Goal: Transaction & Acquisition: Download file/media

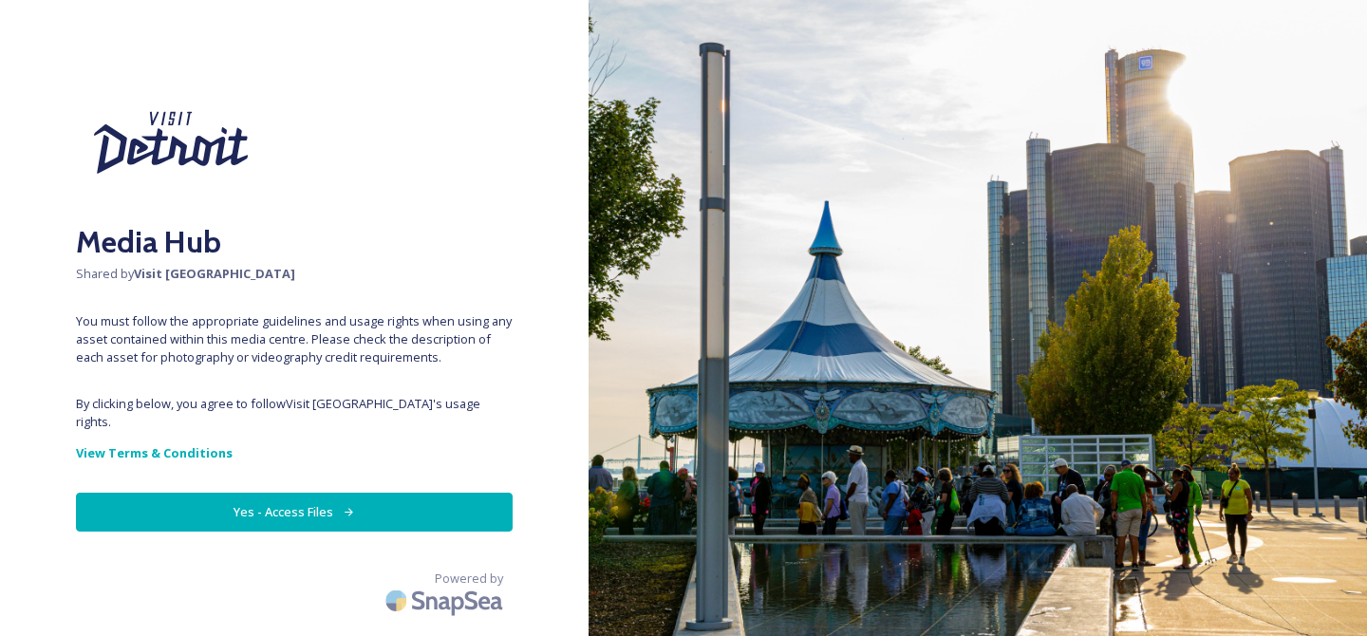
click at [319, 514] on div "Media Hub Shared by Visit [GEOGRAPHIC_DATA] You must follow the appropriate gui…" at bounding box center [294, 318] width 588 height 484
click at [307, 493] on button "Yes - Access Files" at bounding box center [294, 512] width 437 height 39
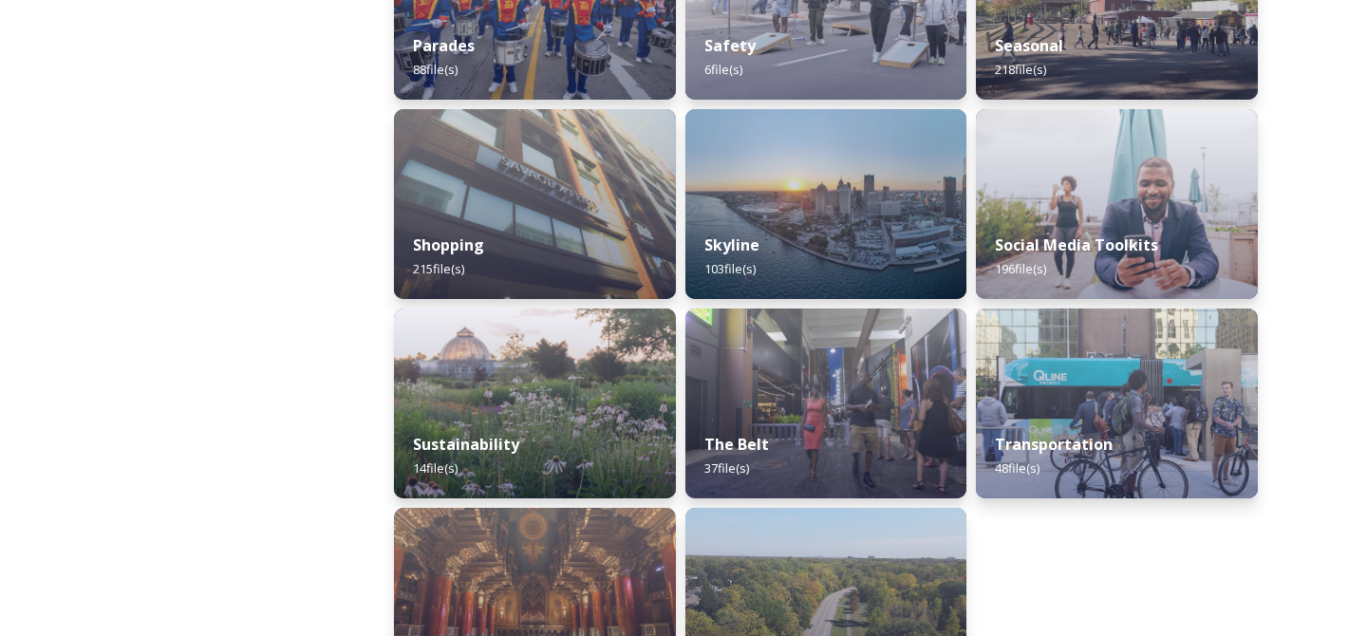
scroll to position [1752, 0]
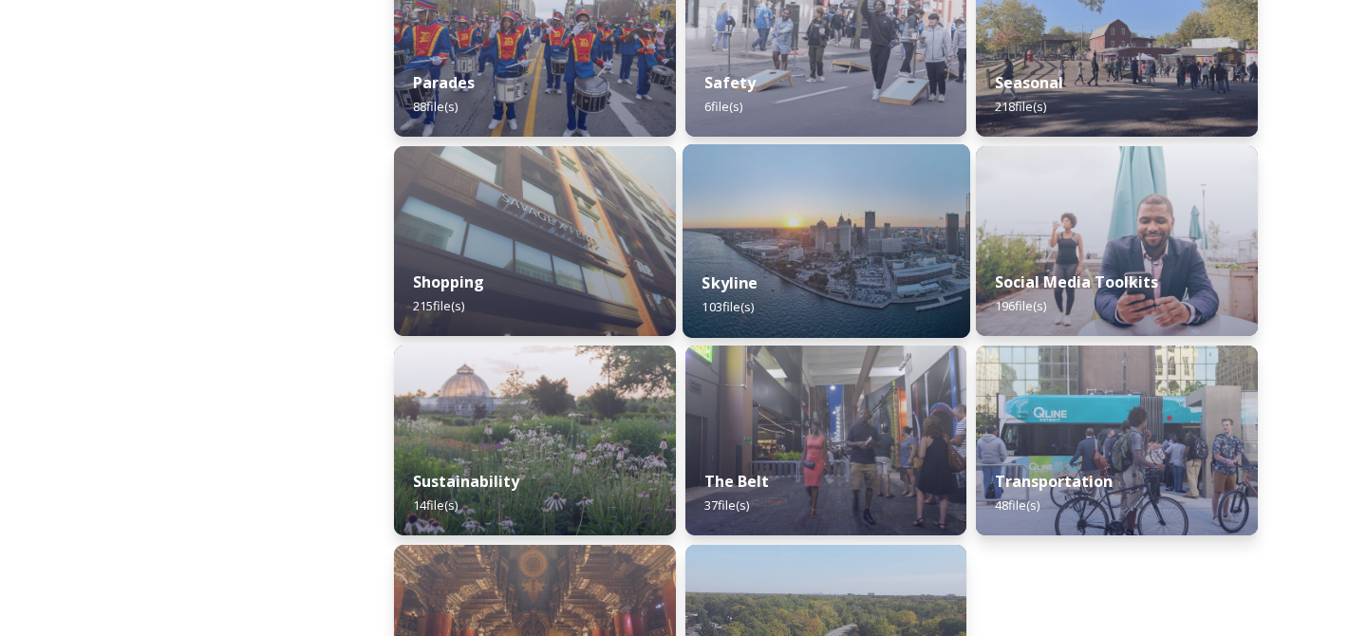
click at [804, 275] on div "Skyline 103 file(s)" at bounding box center [826, 294] width 288 height 86
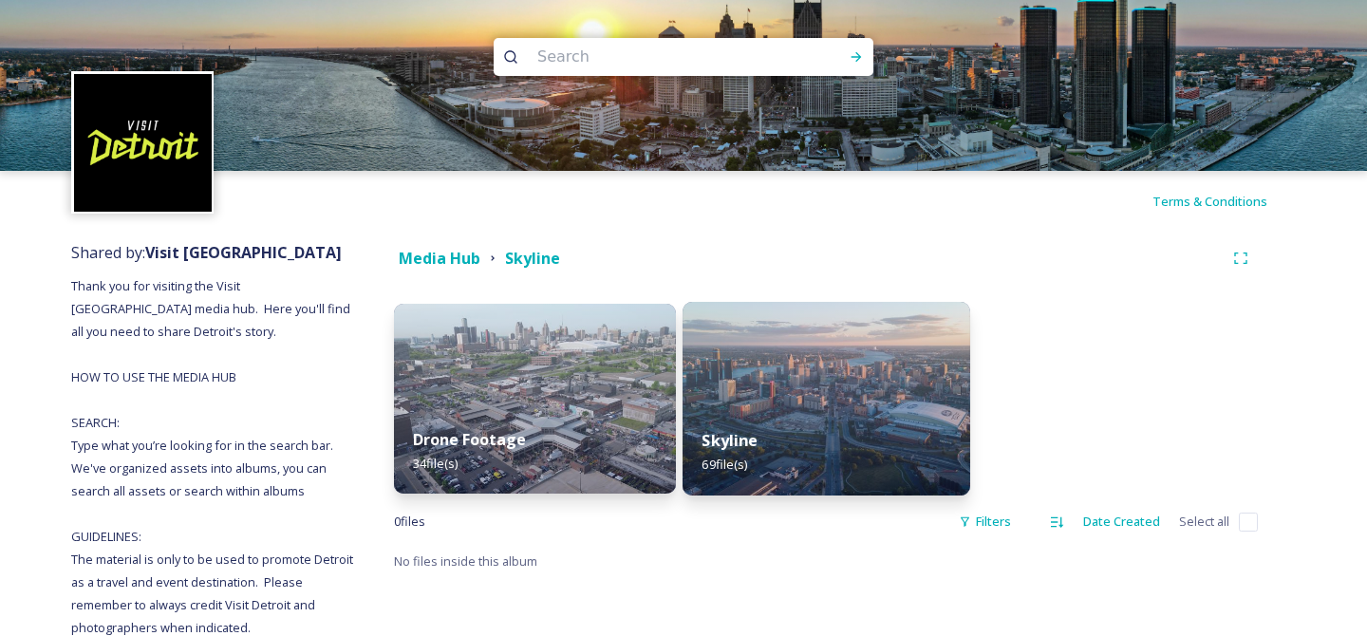
click at [789, 336] on img at bounding box center [826, 399] width 288 height 194
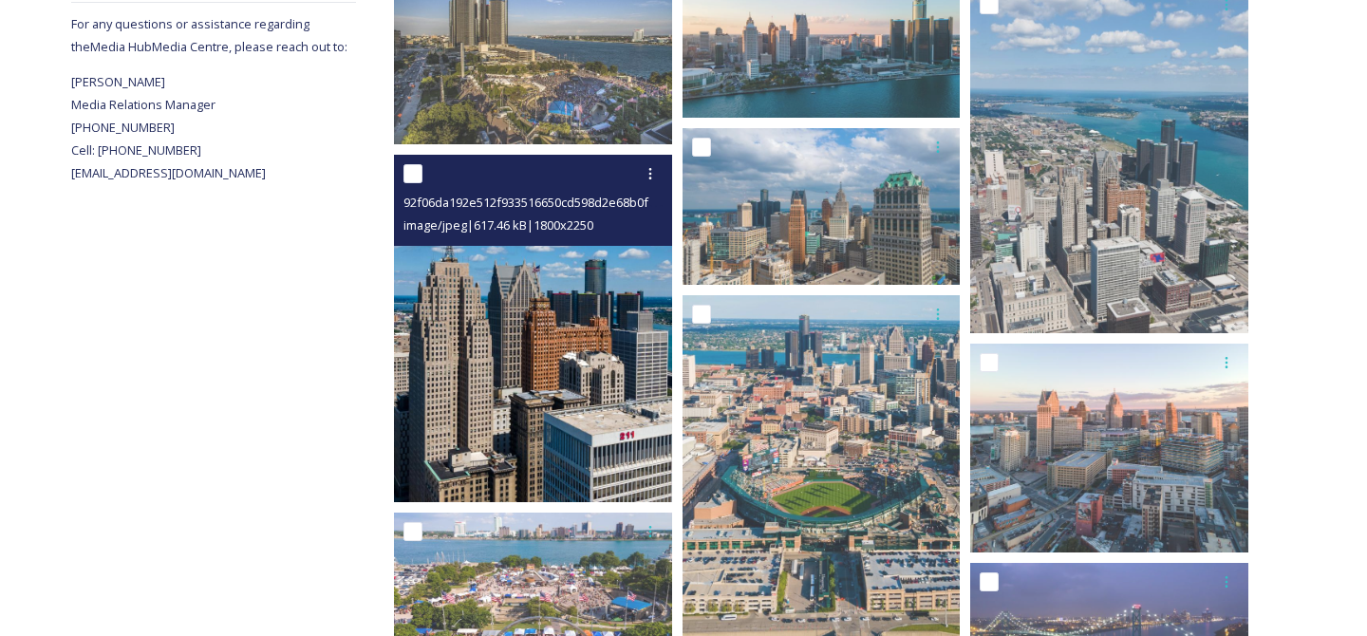
scroll to position [754, 0]
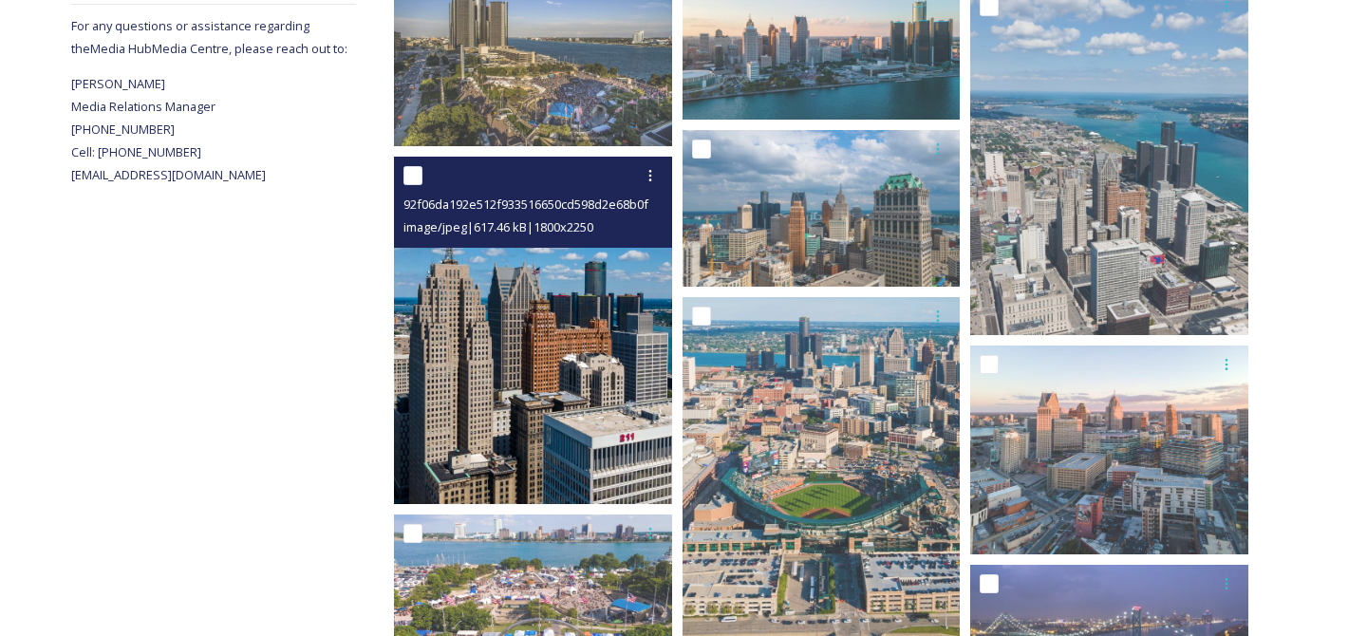
click at [414, 178] on input "checkbox" at bounding box center [412, 175] width 19 height 19
checkbox input "true"
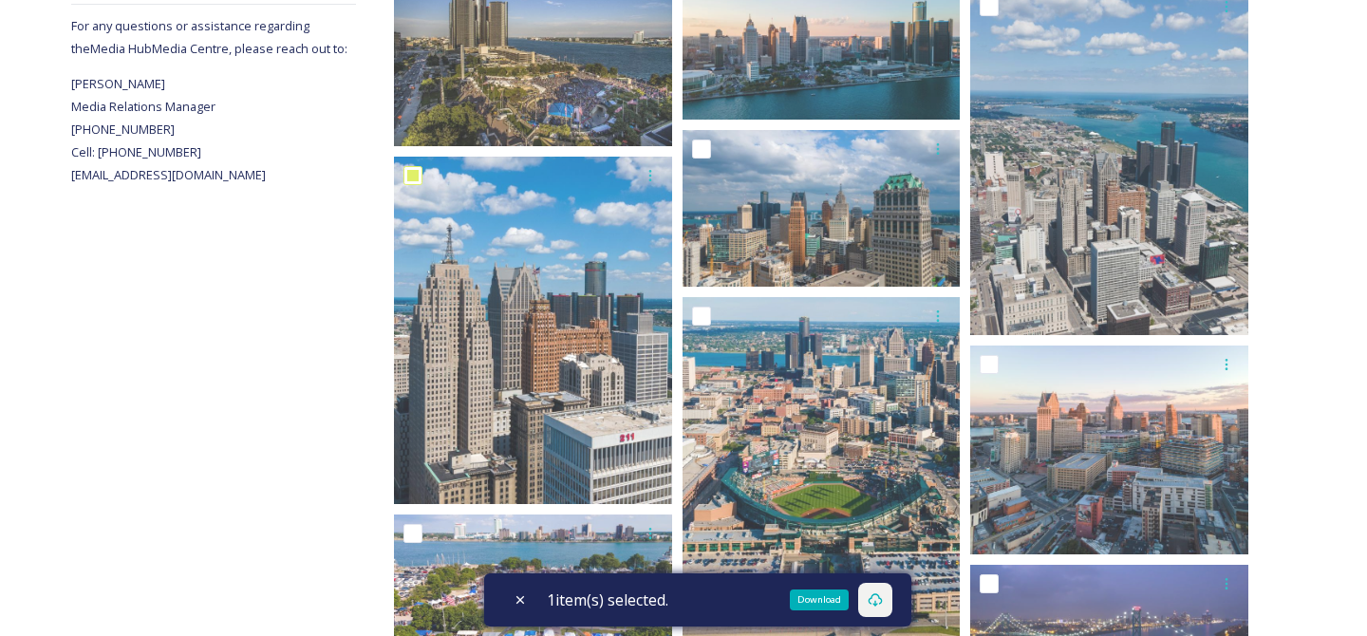
click at [880, 595] on icon at bounding box center [874, 599] width 15 height 15
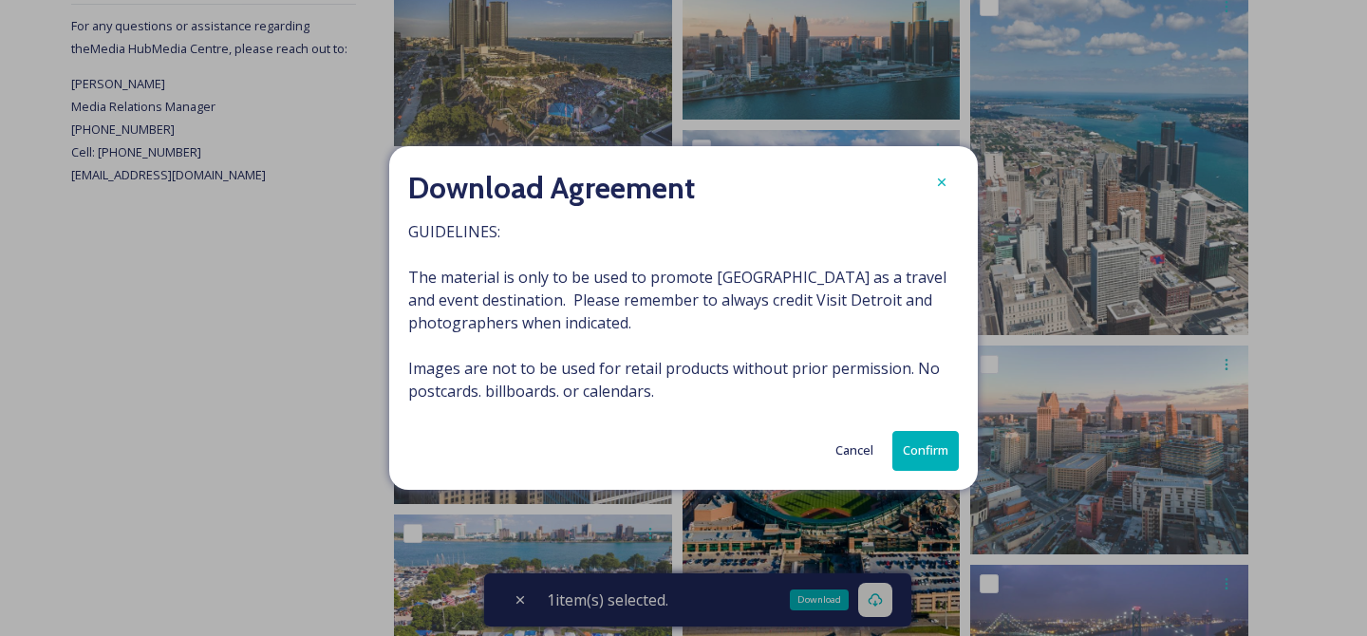
click at [850, 438] on button "Cancel" at bounding box center [854, 450] width 57 height 37
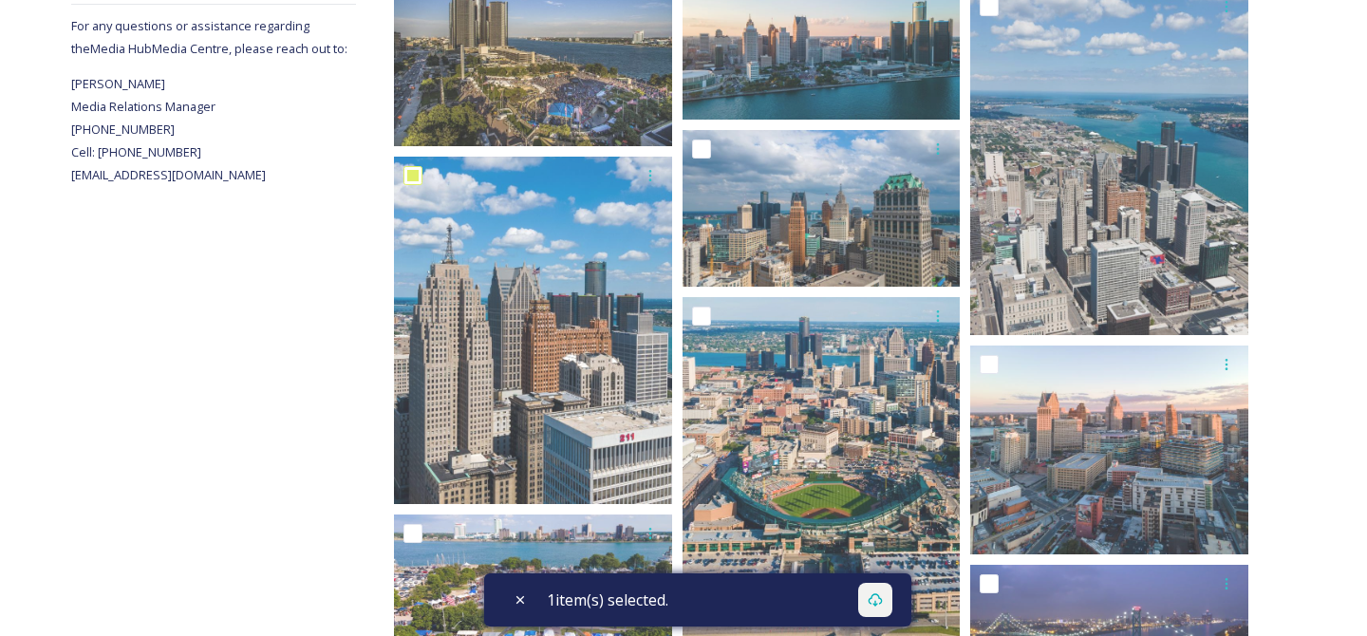
click at [824, 605] on div "1 item(s) selected." at bounding box center [697, 599] width 427 height 53
click at [875, 601] on icon at bounding box center [874, 599] width 15 height 15
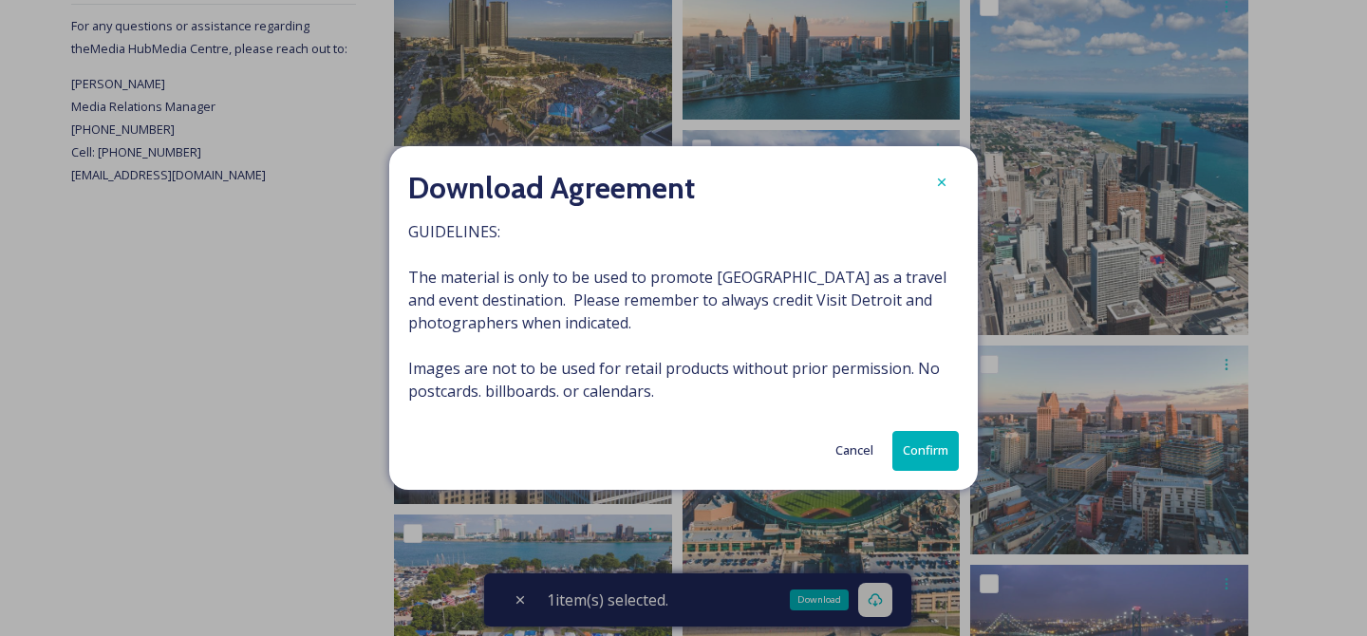
click at [922, 448] on button "Confirm" at bounding box center [925, 450] width 66 height 39
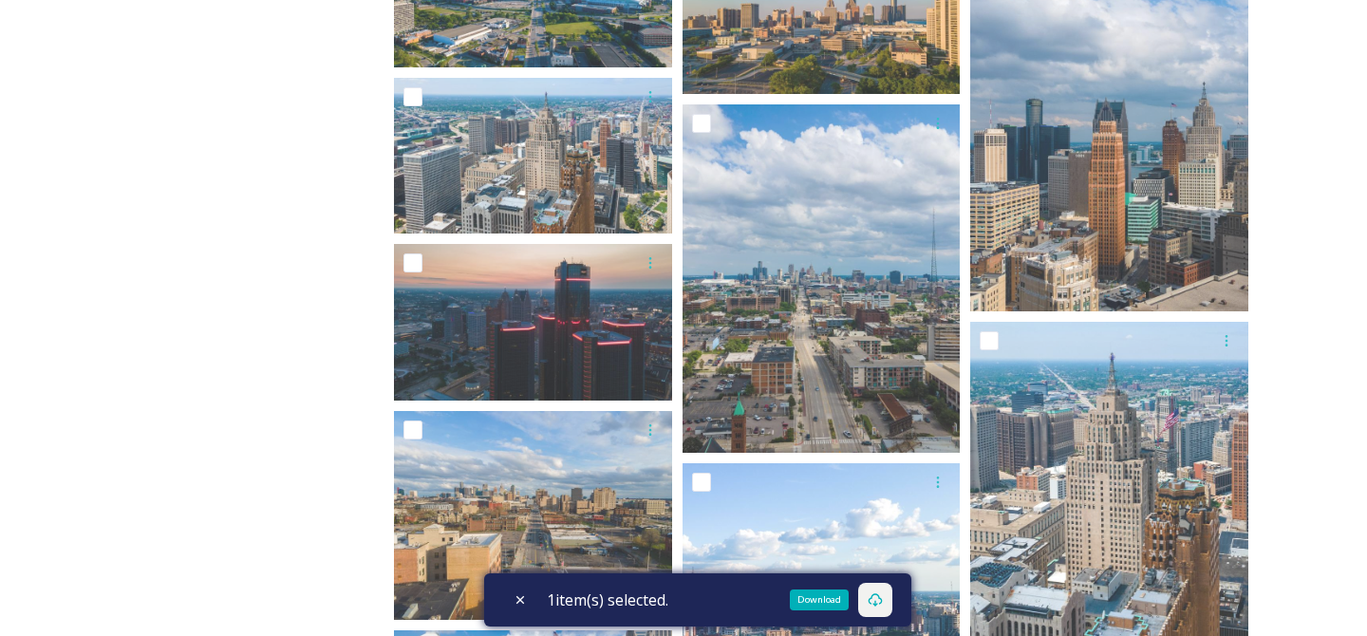
scroll to position [3857, 0]
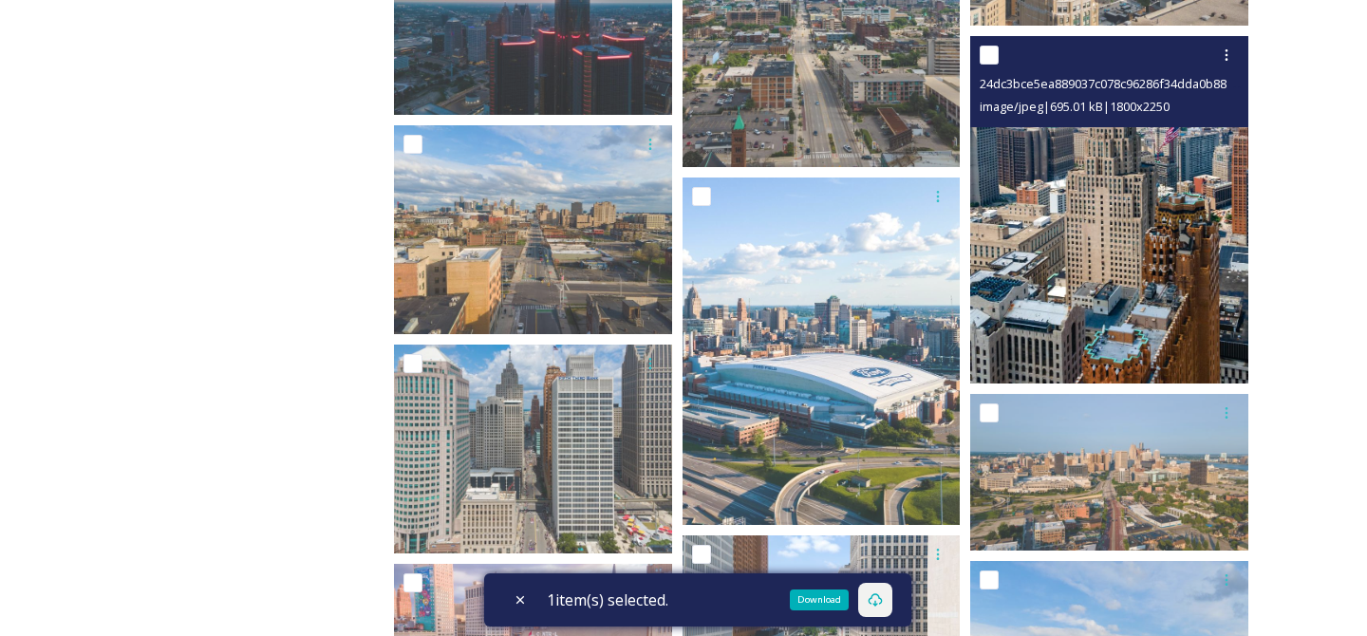
click at [1067, 228] on img at bounding box center [1109, 209] width 278 height 347
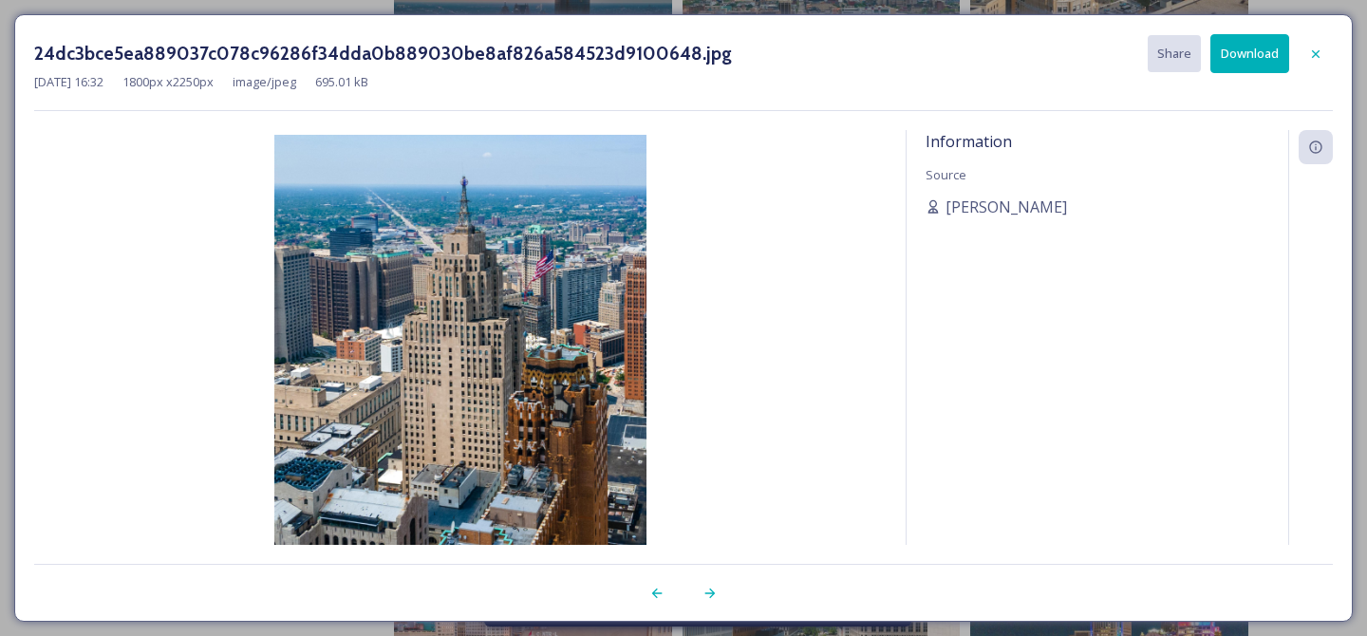
click at [1267, 52] on button "Download" at bounding box center [1249, 53] width 79 height 39
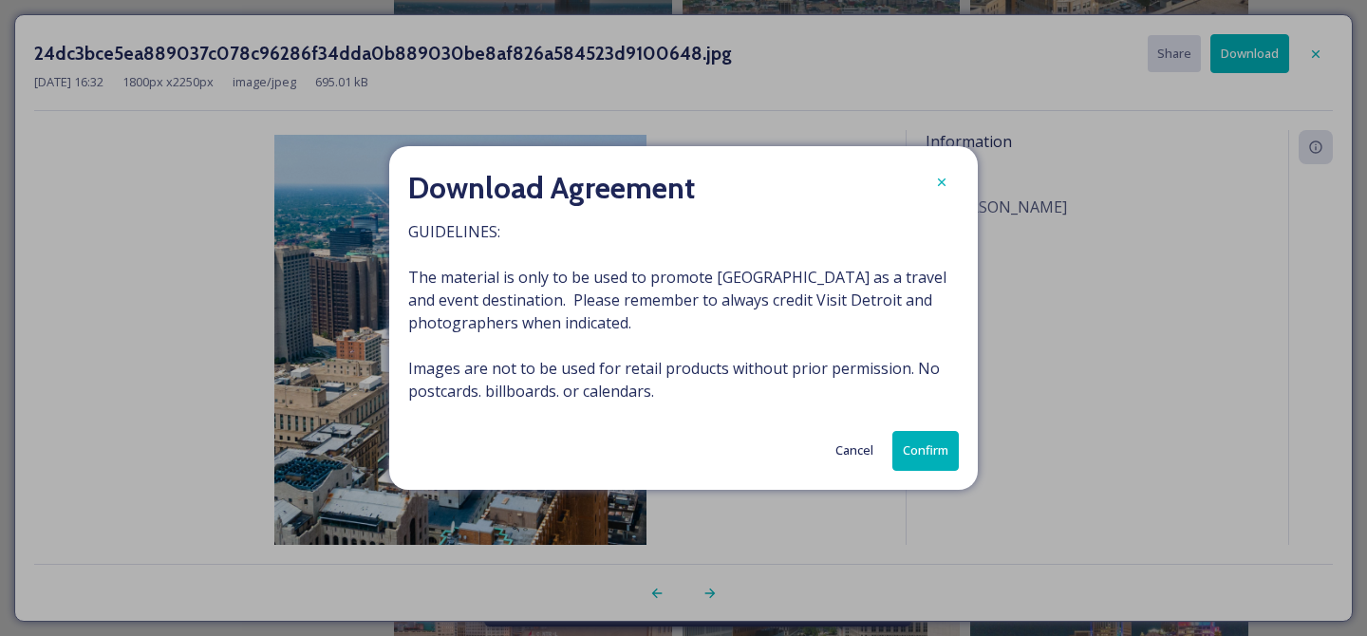
click at [925, 453] on button "Confirm" at bounding box center [925, 450] width 66 height 39
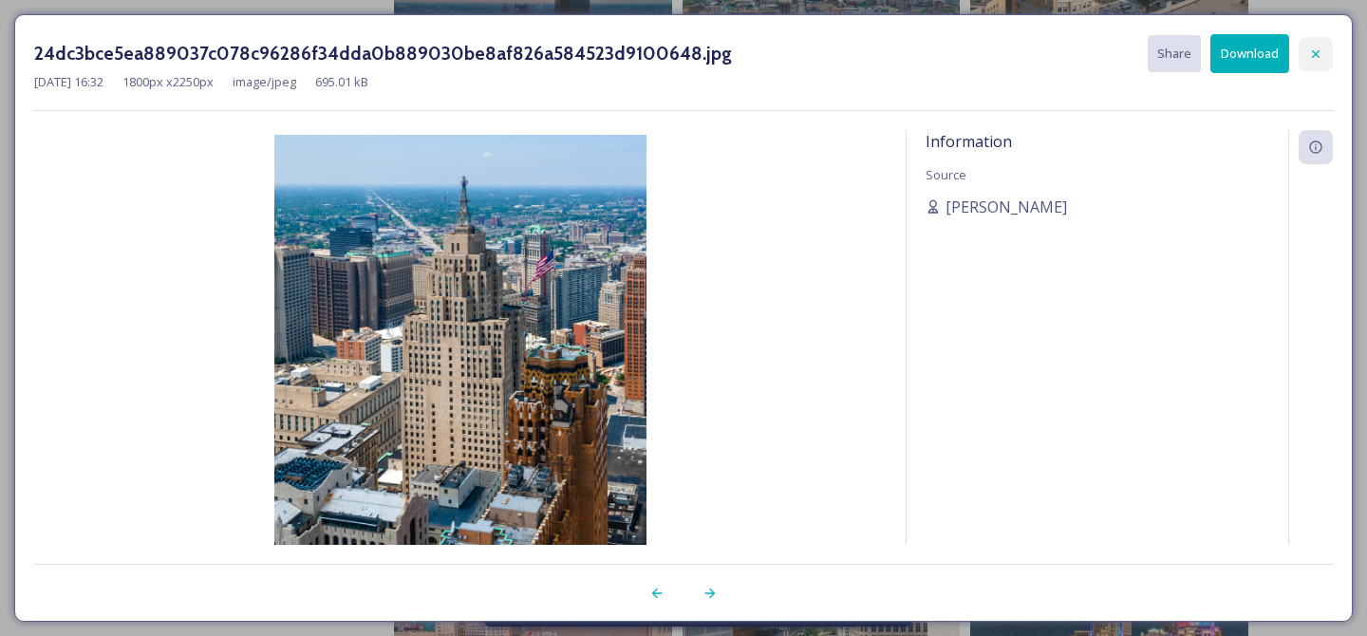
click at [1317, 50] on icon at bounding box center [1316, 53] width 8 height 8
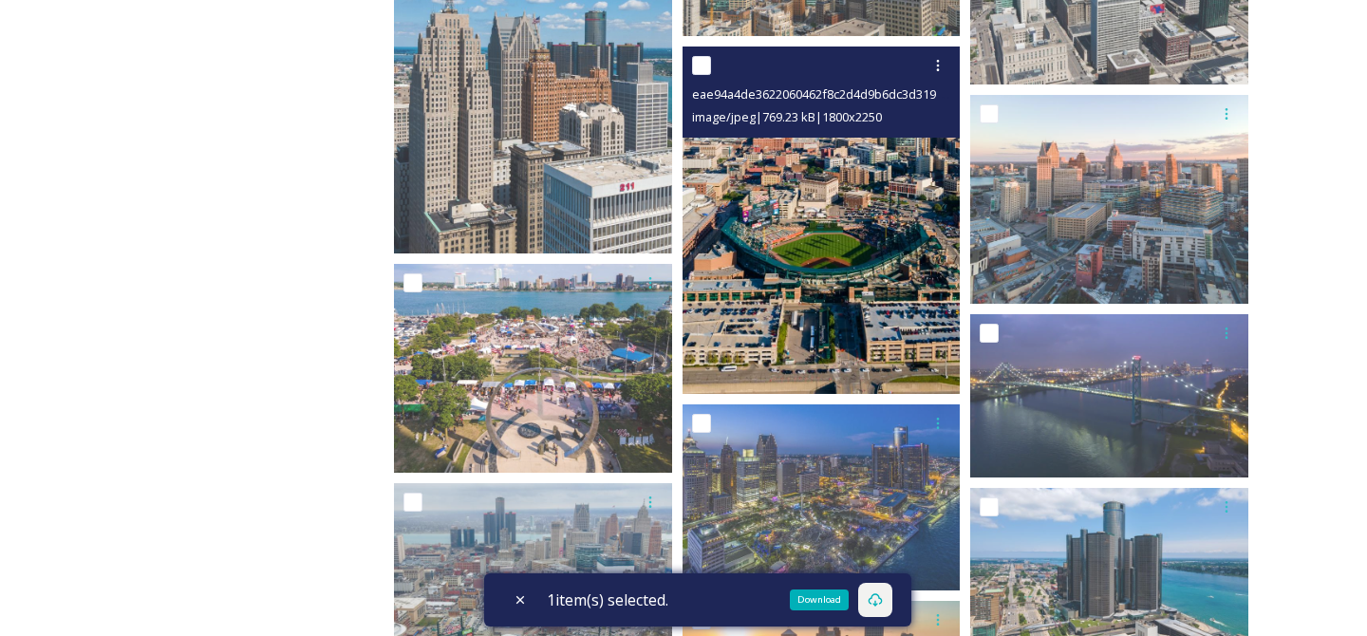
scroll to position [0, 0]
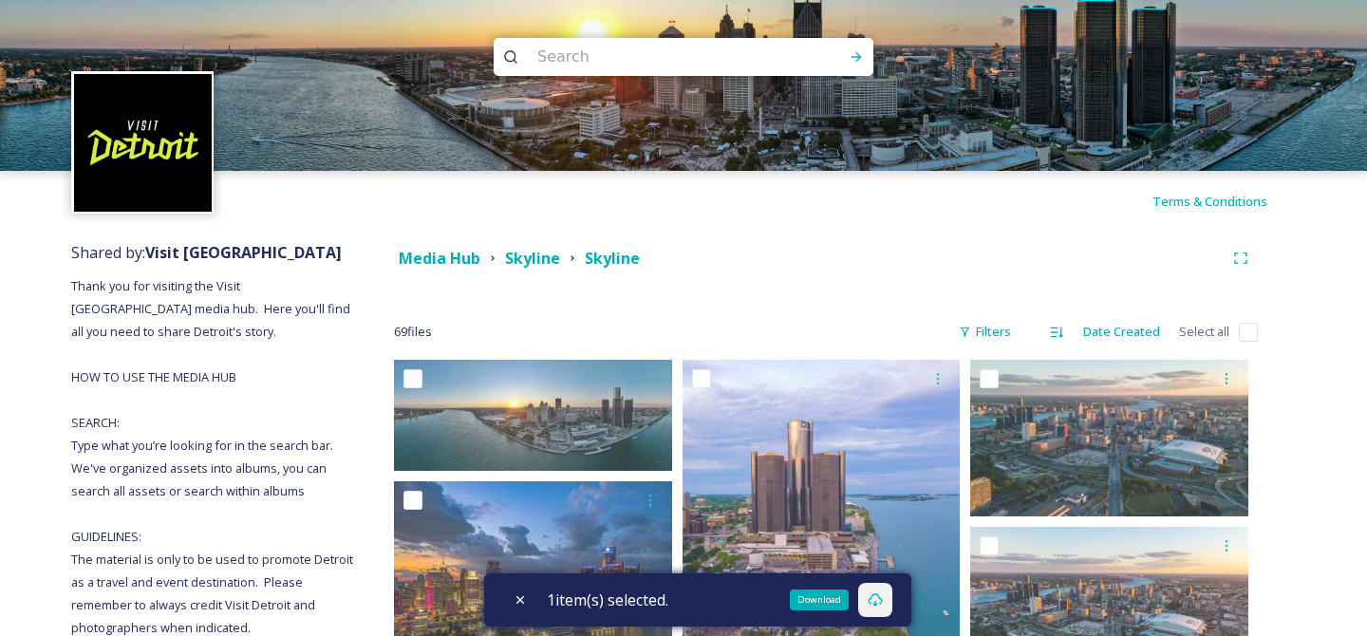
click at [612, 58] on input at bounding box center [658, 57] width 260 height 42
type input "guardian"
click at [852, 52] on icon at bounding box center [855, 56] width 15 height 15
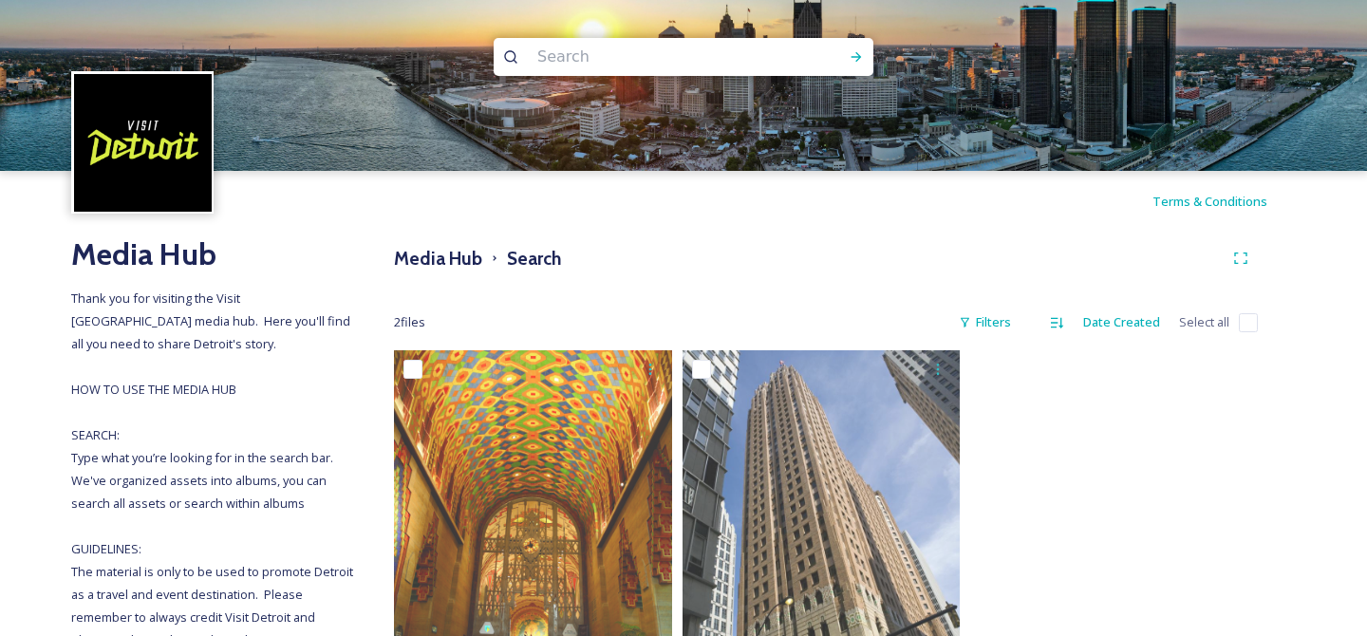
click at [707, 43] on input at bounding box center [658, 57] width 260 height 42
type input "deco"
click at [852, 59] on icon at bounding box center [855, 56] width 15 height 15
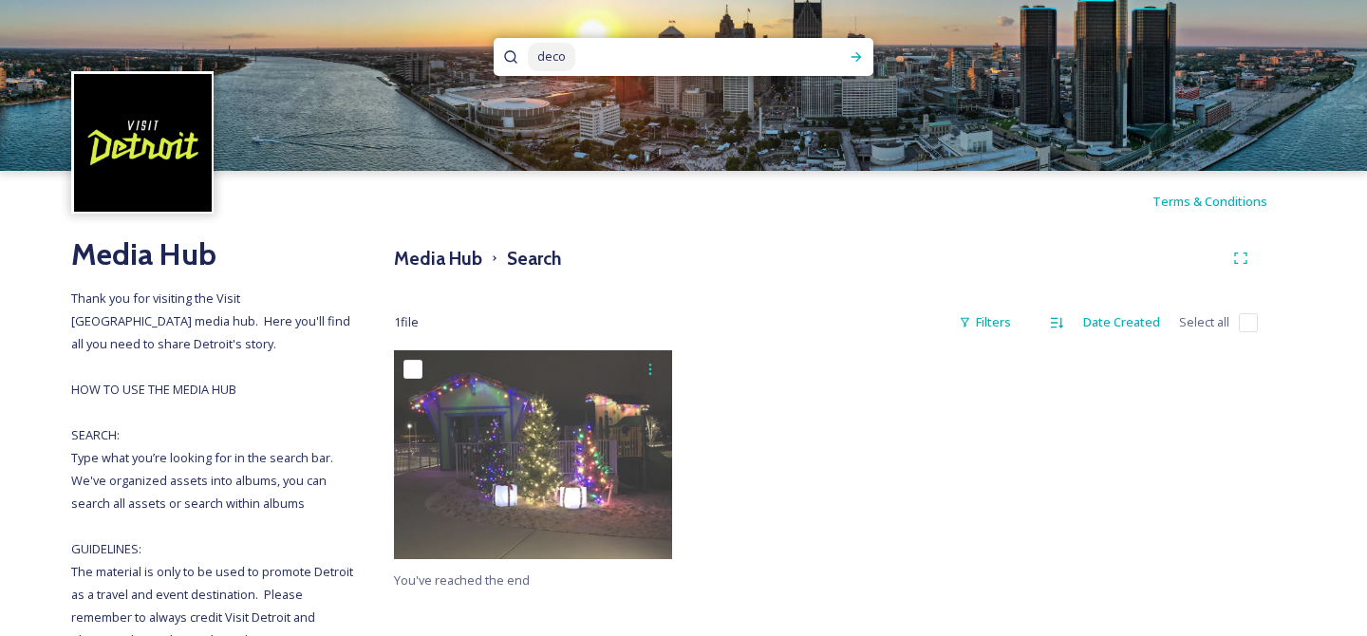
click at [791, 57] on input at bounding box center [694, 57] width 235 height 42
type input "d"
type input "[PERSON_NAME]"
click at [846, 62] on div "Run Search" at bounding box center [856, 57] width 34 height 34
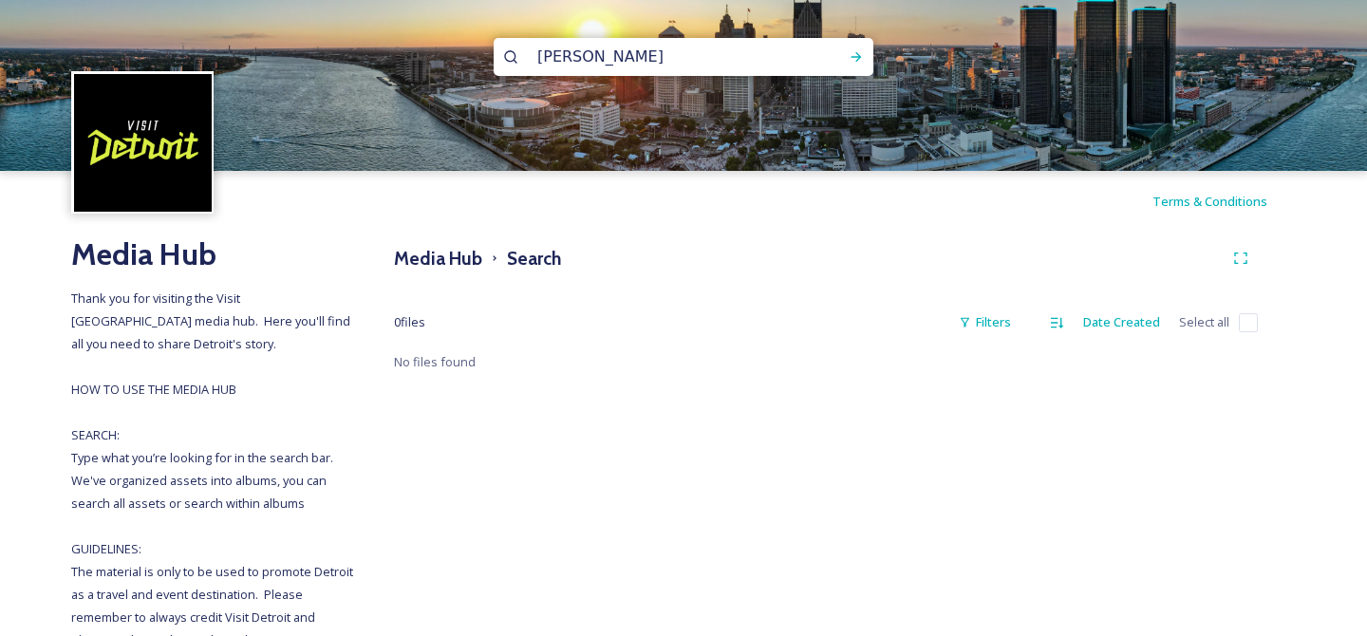
click at [774, 46] on input "[PERSON_NAME]" at bounding box center [658, 57] width 260 height 42
type input "building"
click at [854, 52] on icon at bounding box center [855, 56] width 15 height 15
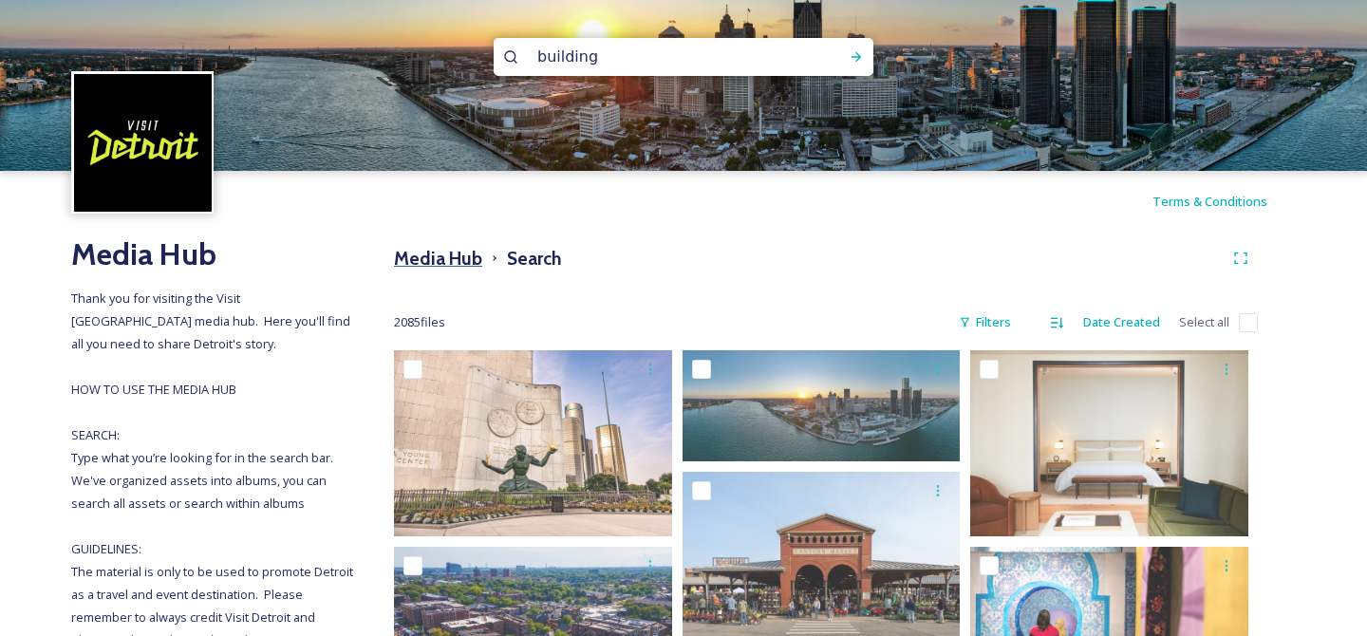
click at [442, 262] on h3 "Media Hub" at bounding box center [438, 259] width 88 height 28
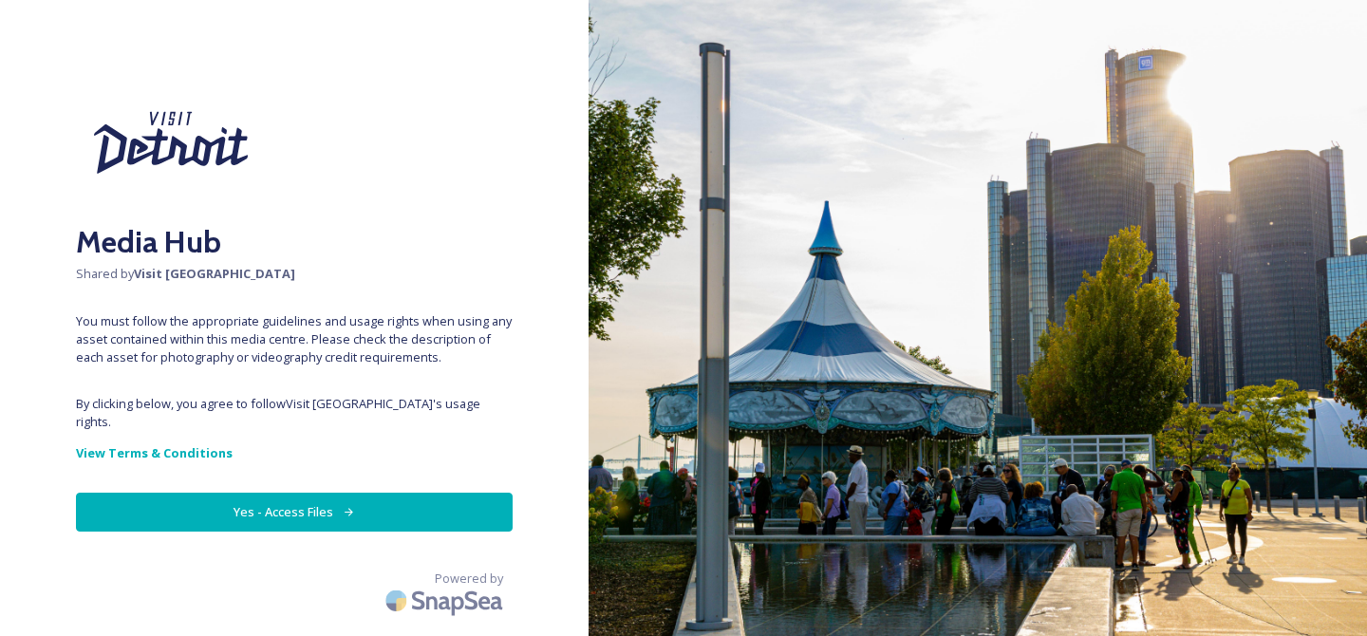
click at [298, 496] on button "Yes - Access Files" at bounding box center [294, 512] width 437 height 39
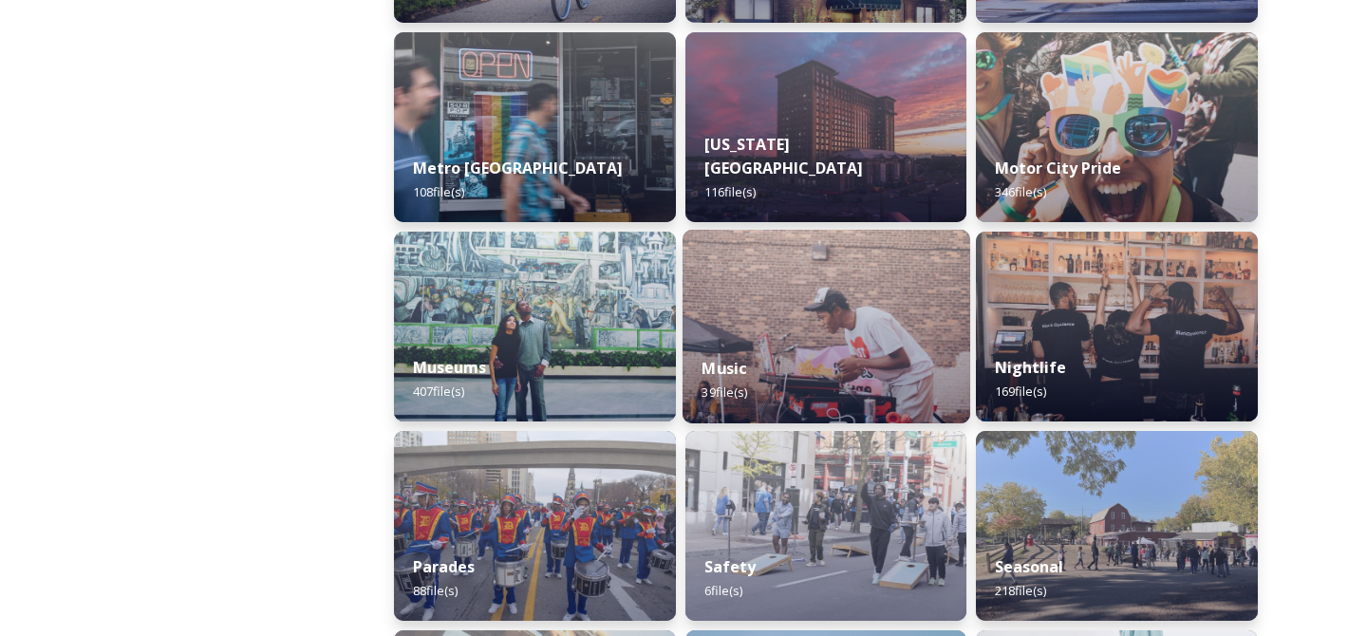
scroll to position [1142, 0]
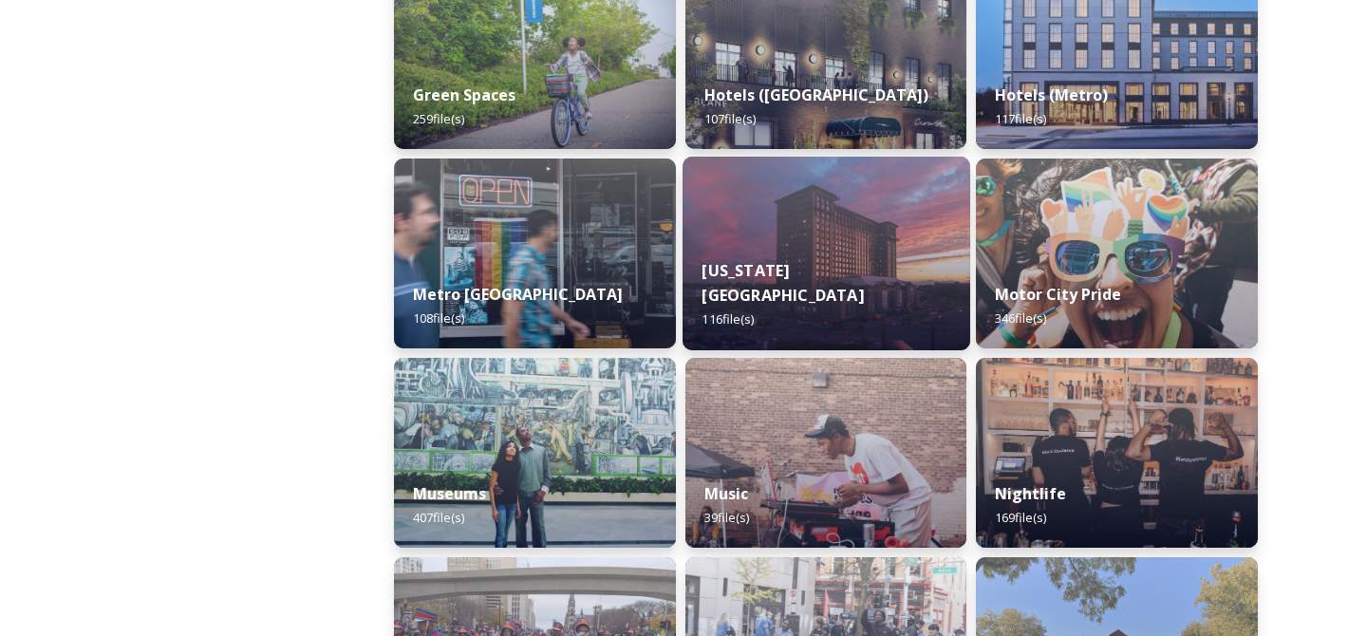
click at [771, 275] on div "[US_STATE][GEOGRAPHIC_DATA] 116 file(s)" at bounding box center [826, 295] width 288 height 110
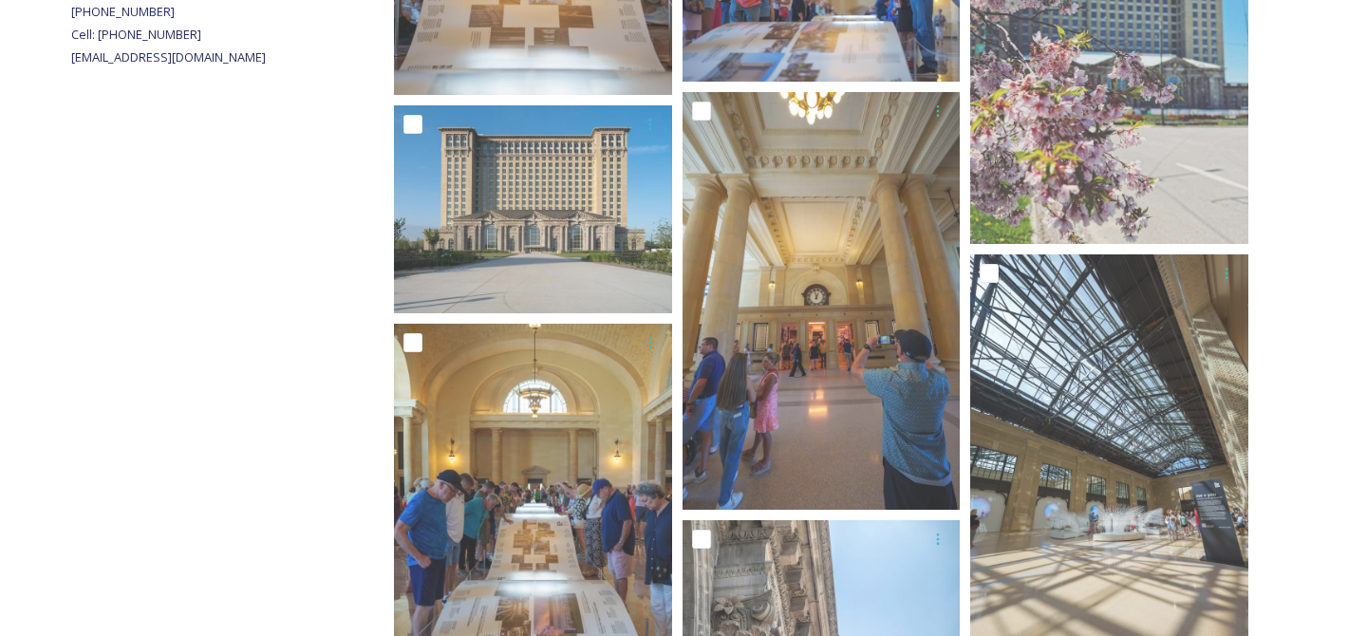
scroll to position [768, 0]
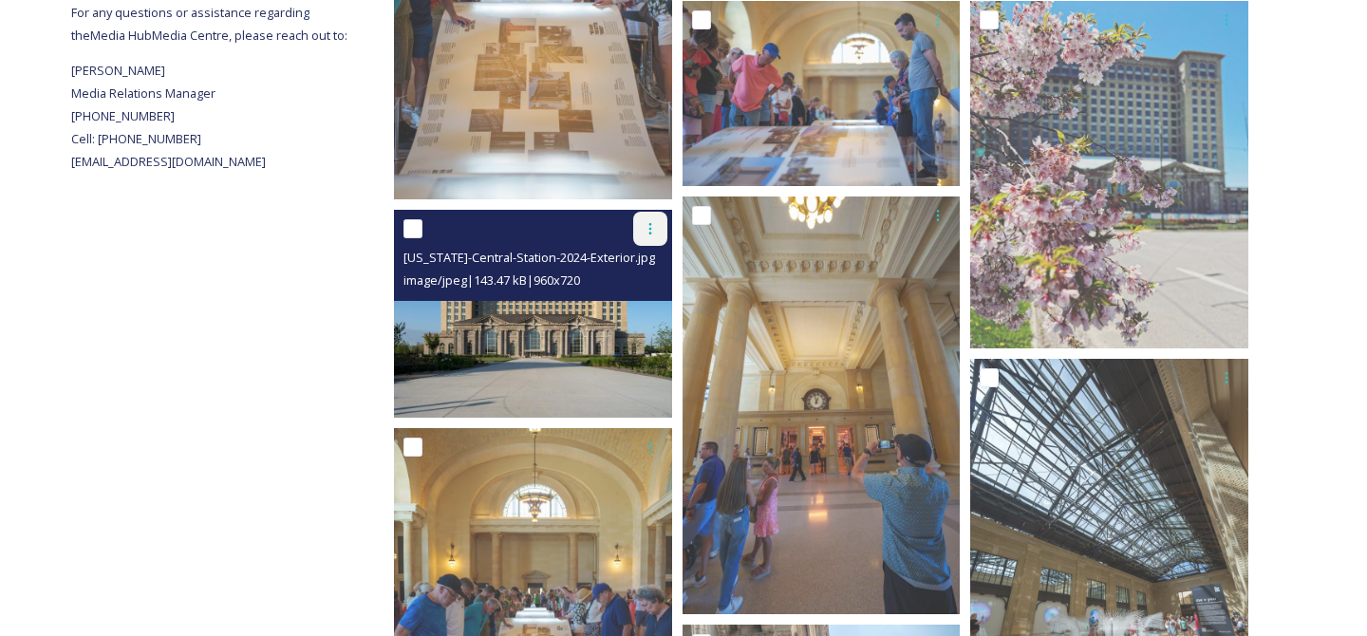
click at [644, 229] on icon at bounding box center [649, 228] width 15 height 15
click at [637, 304] on span "Download" at bounding box center [628, 307] width 58 height 18
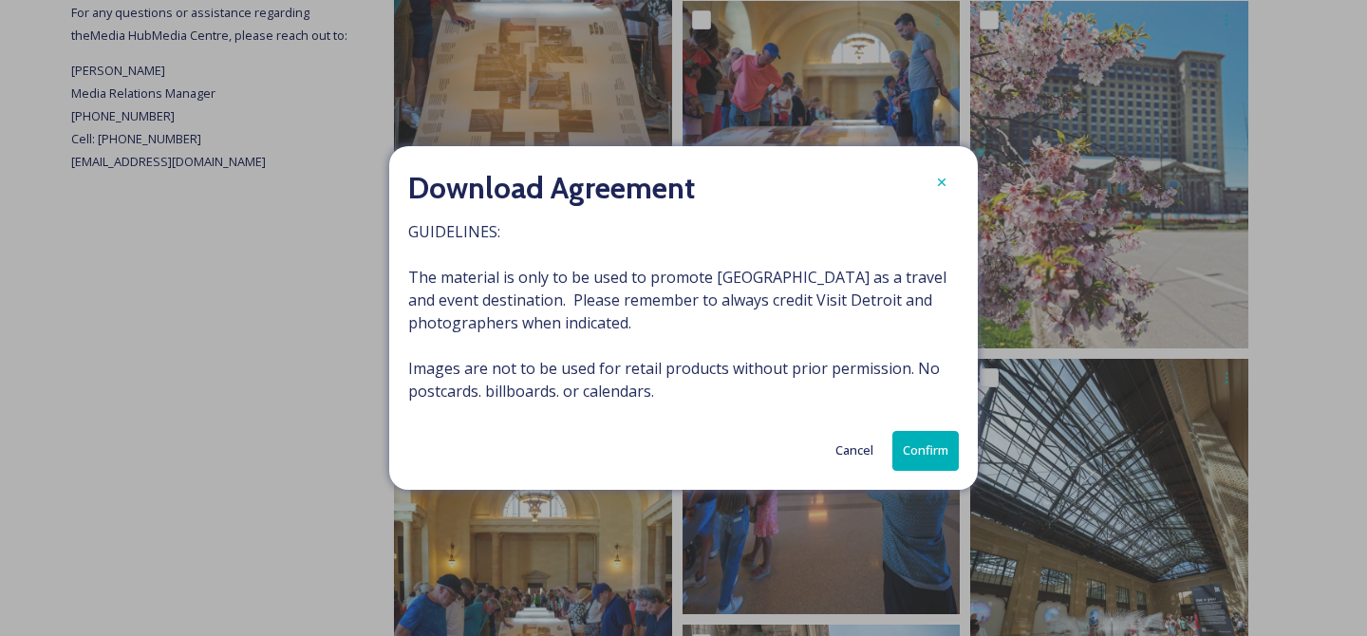
click at [915, 444] on button "Confirm" at bounding box center [925, 450] width 66 height 39
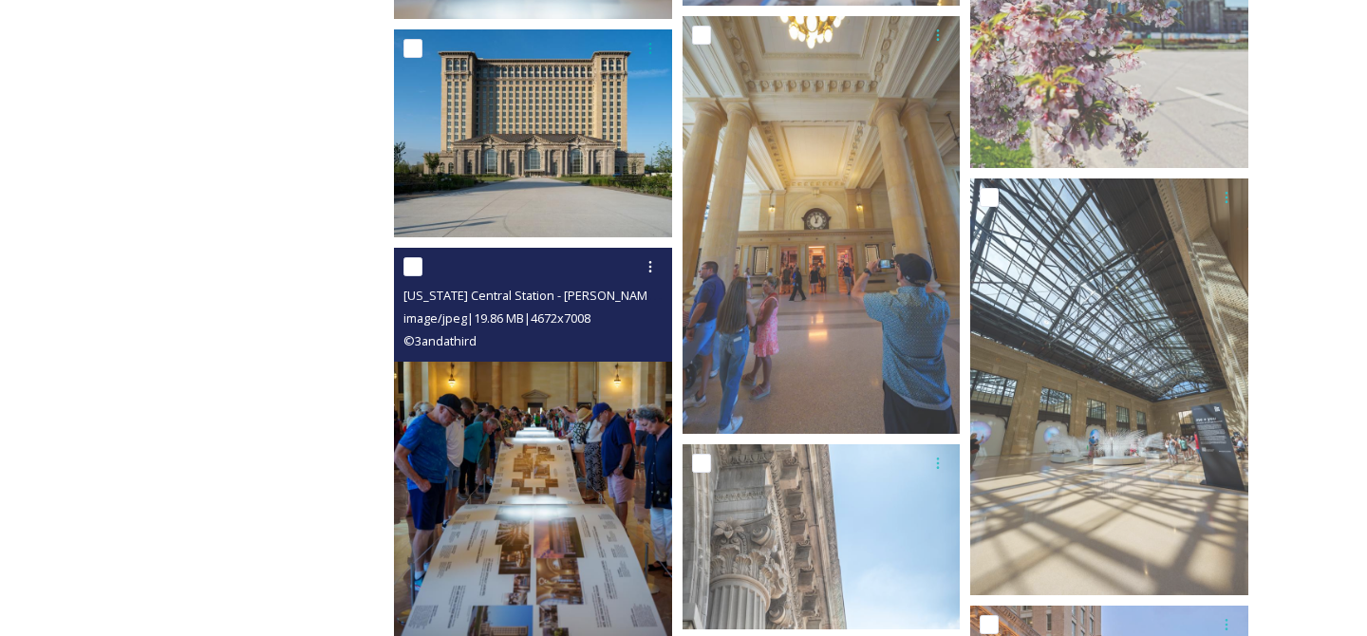
scroll to position [1280, 0]
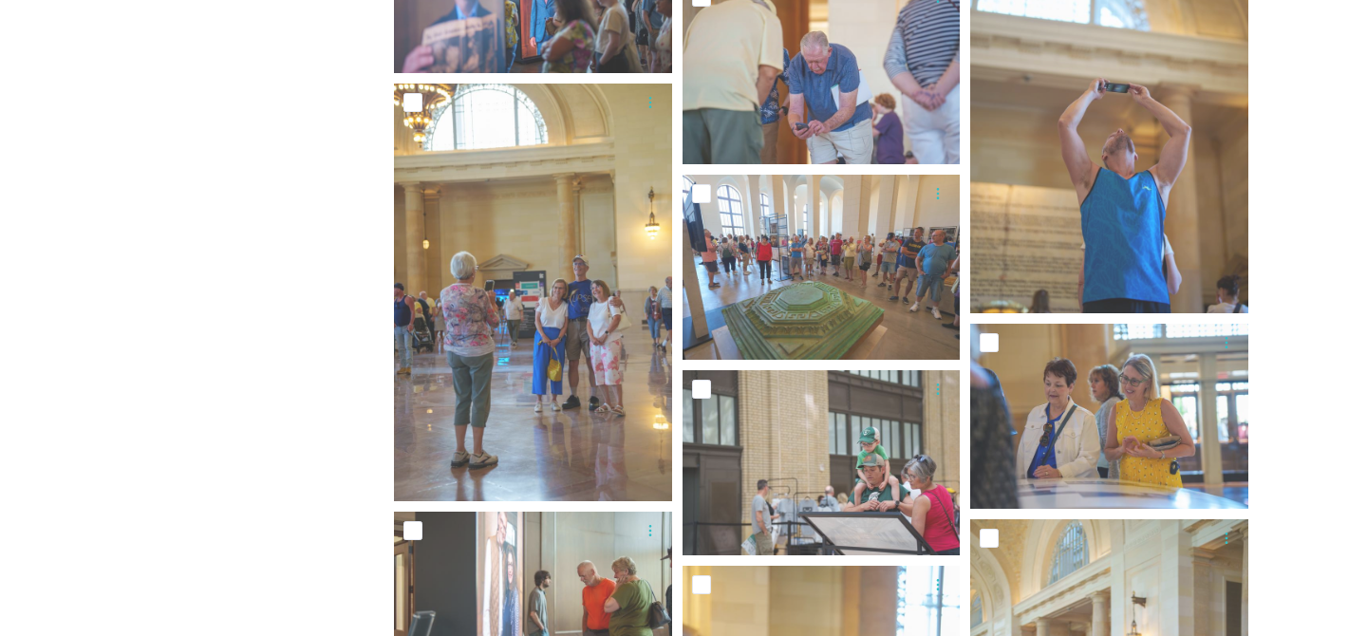
scroll to position [6686, 0]
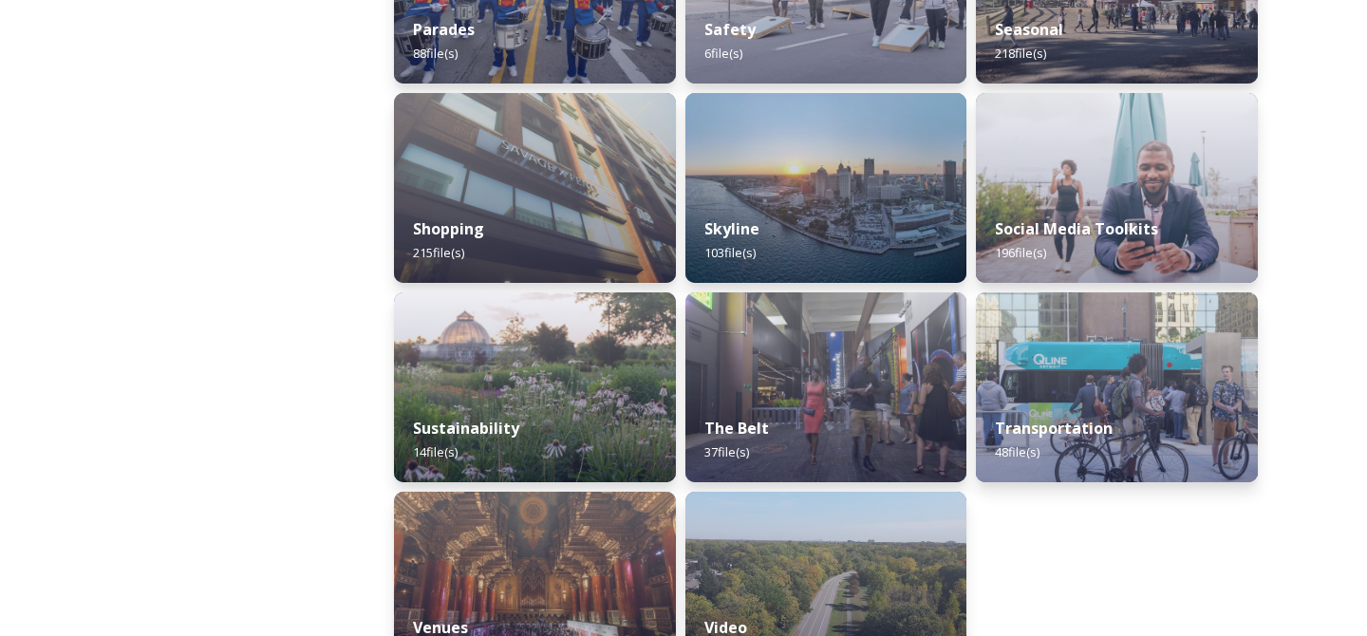
scroll to position [1870, 0]
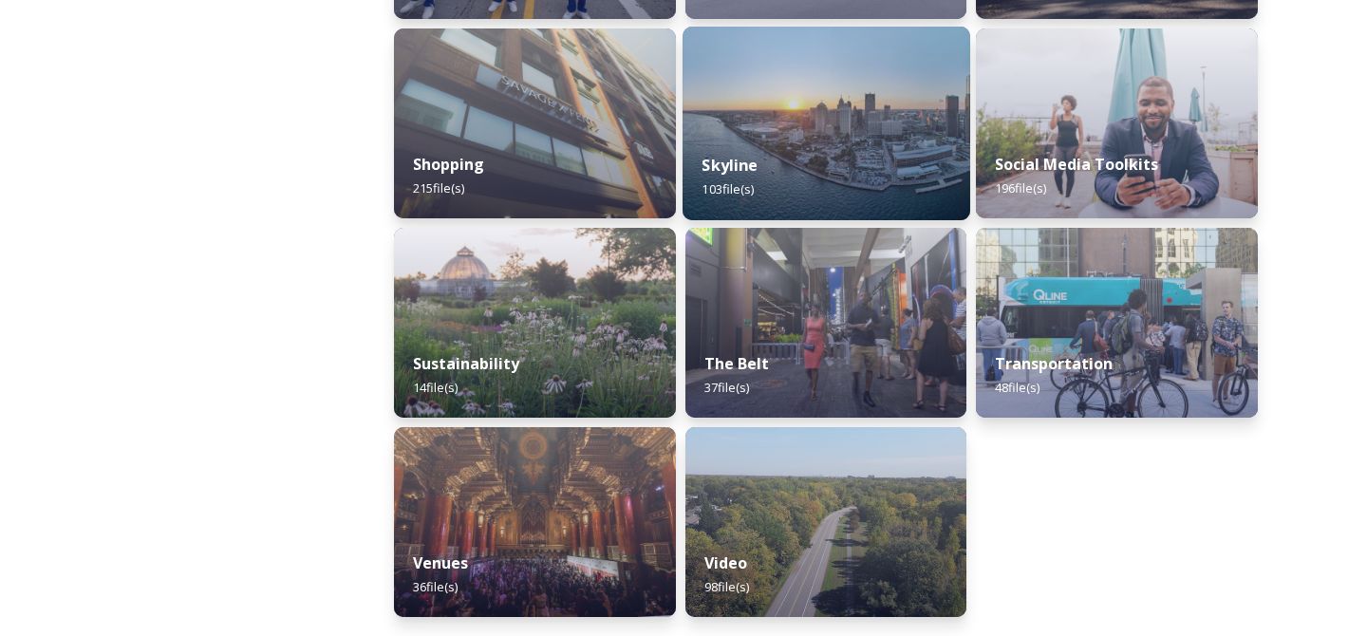
click at [790, 168] on div "Skyline 103 file(s)" at bounding box center [826, 177] width 288 height 86
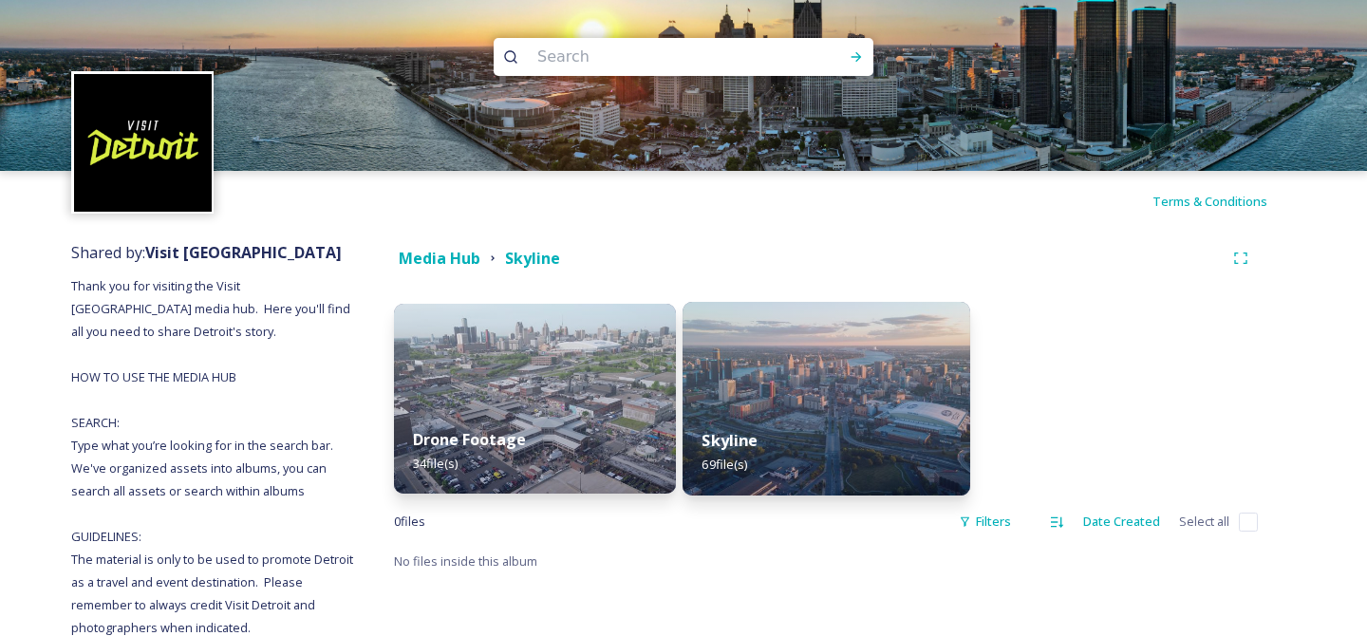
click at [779, 415] on div "Skyline 69 file(s)" at bounding box center [826, 452] width 288 height 86
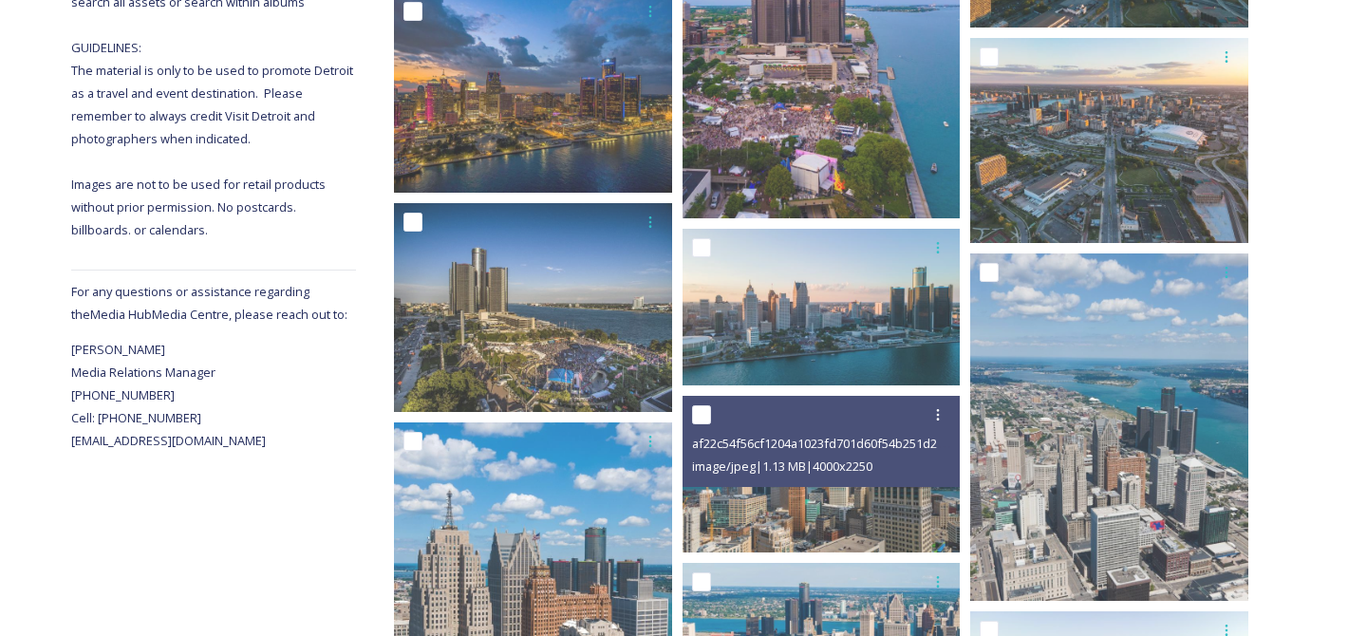
scroll to position [771, 0]
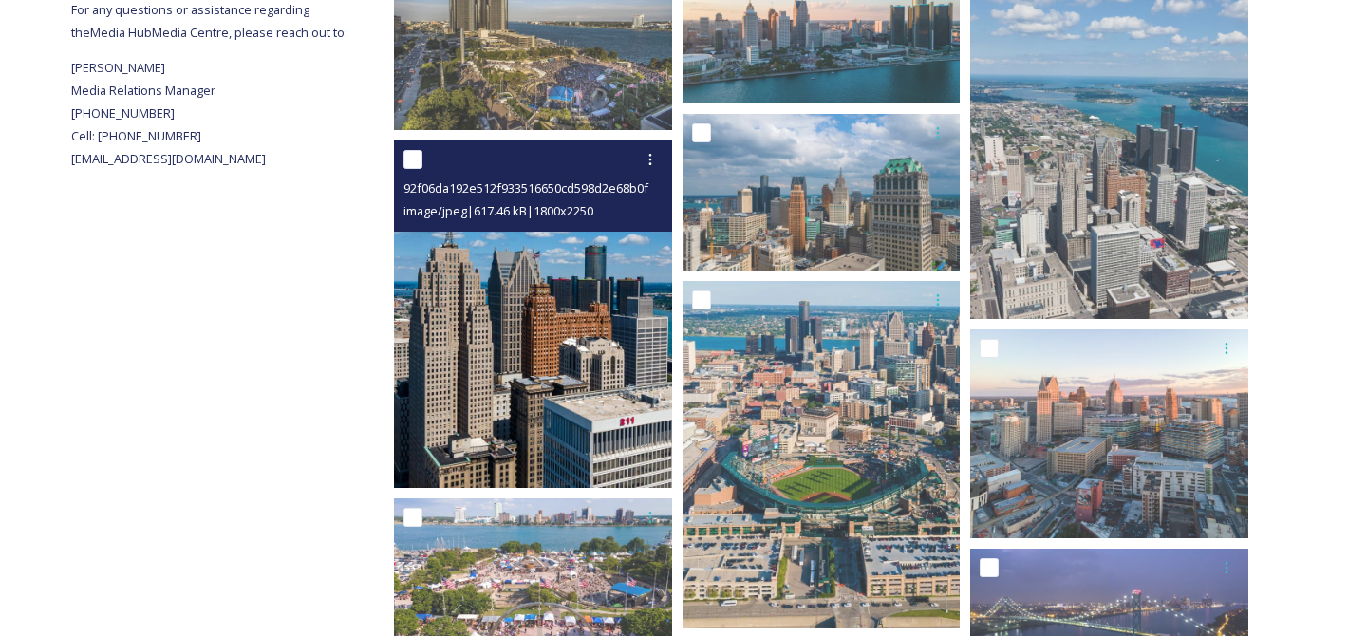
click at [549, 425] on img at bounding box center [533, 313] width 278 height 347
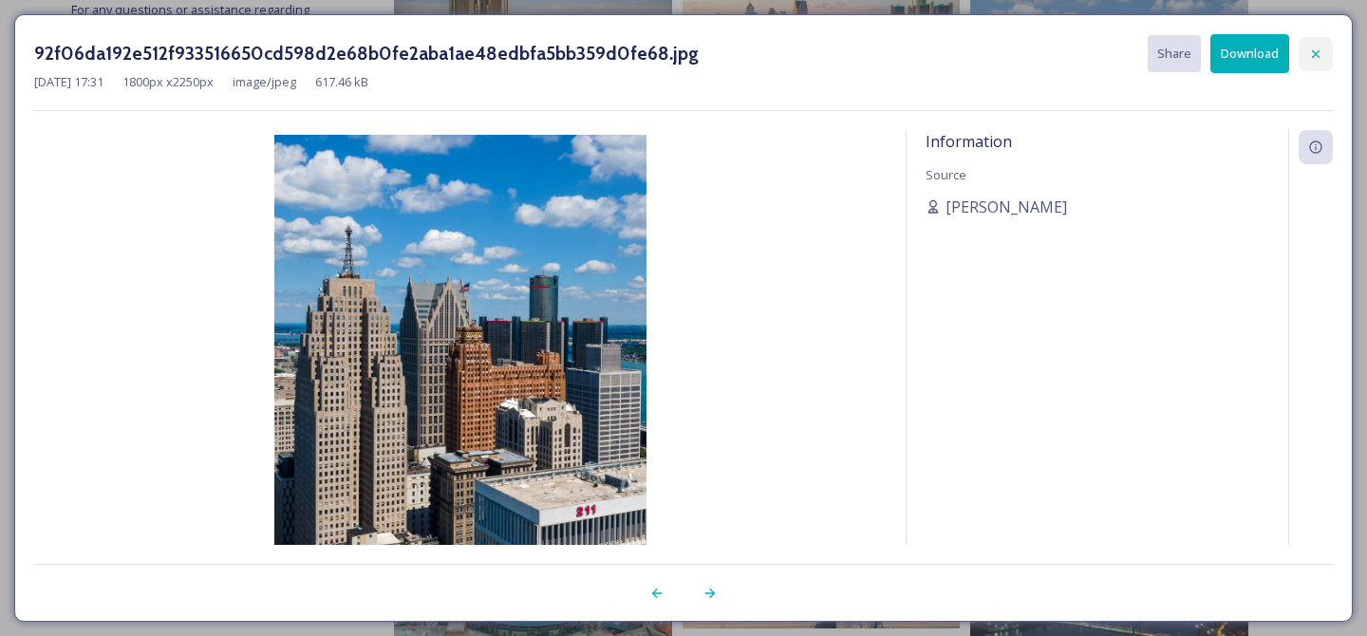
click at [1327, 44] on div at bounding box center [1315, 54] width 34 height 34
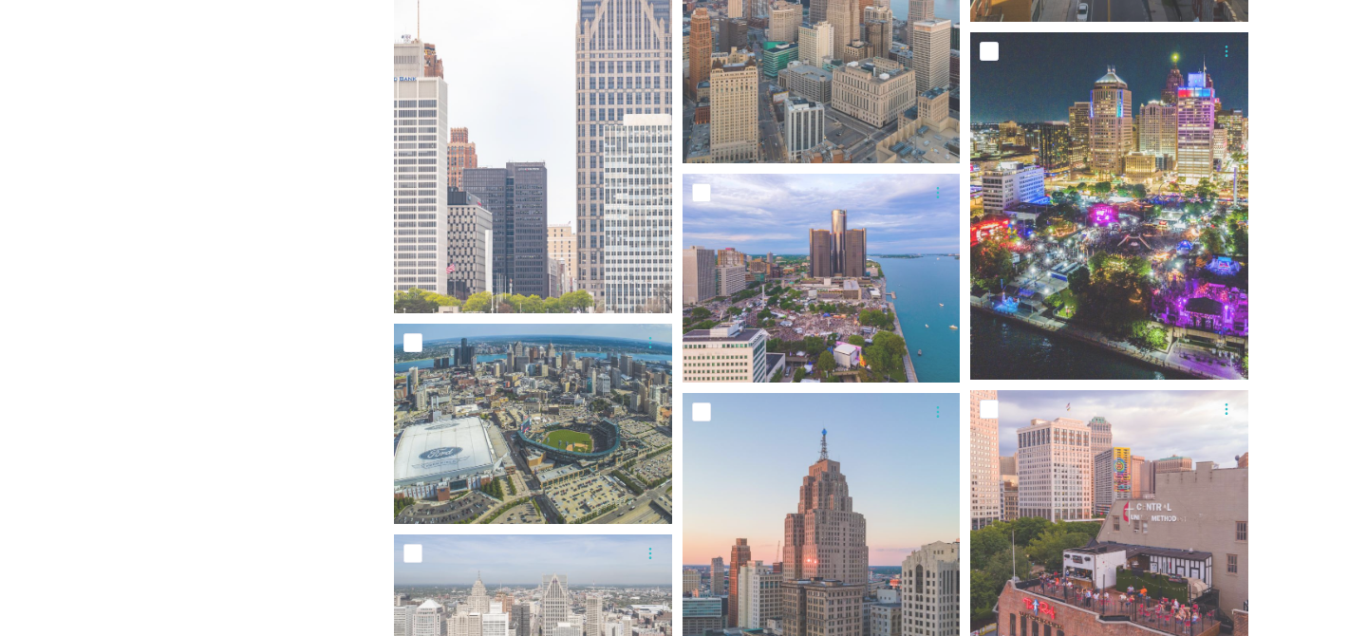
scroll to position [4979, 0]
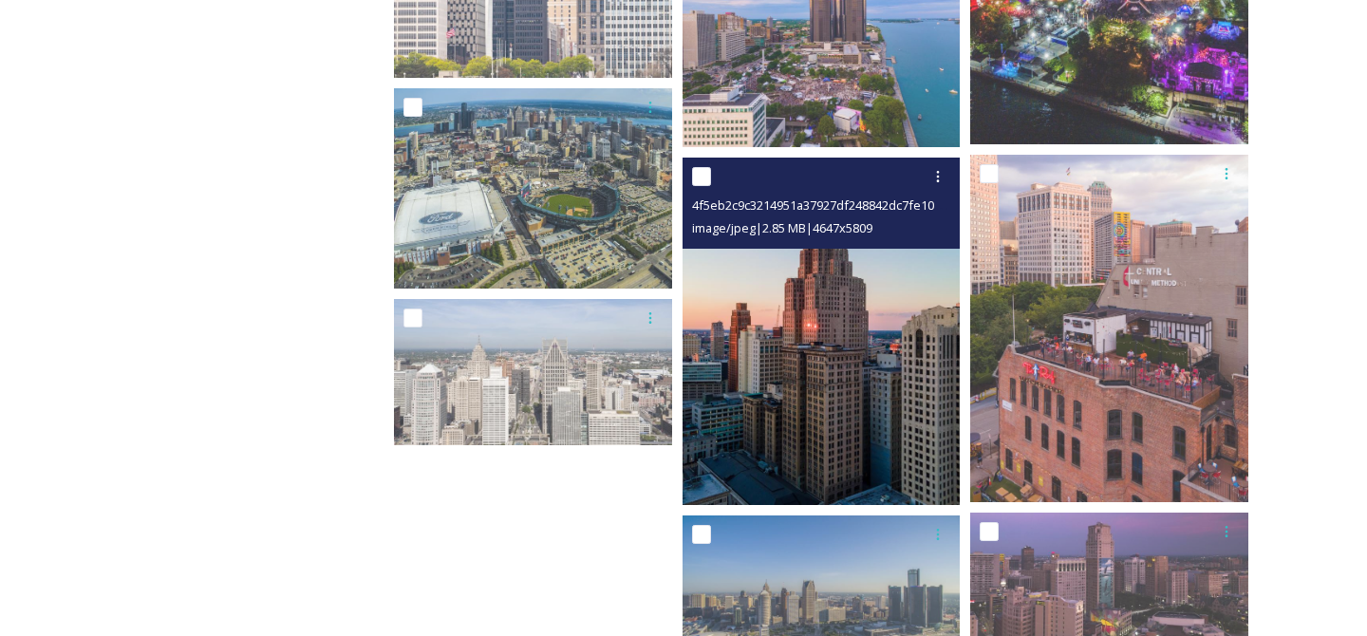
click at [841, 416] on img at bounding box center [821, 331] width 278 height 347
